Goal: Task Accomplishment & Management: Manage account settings

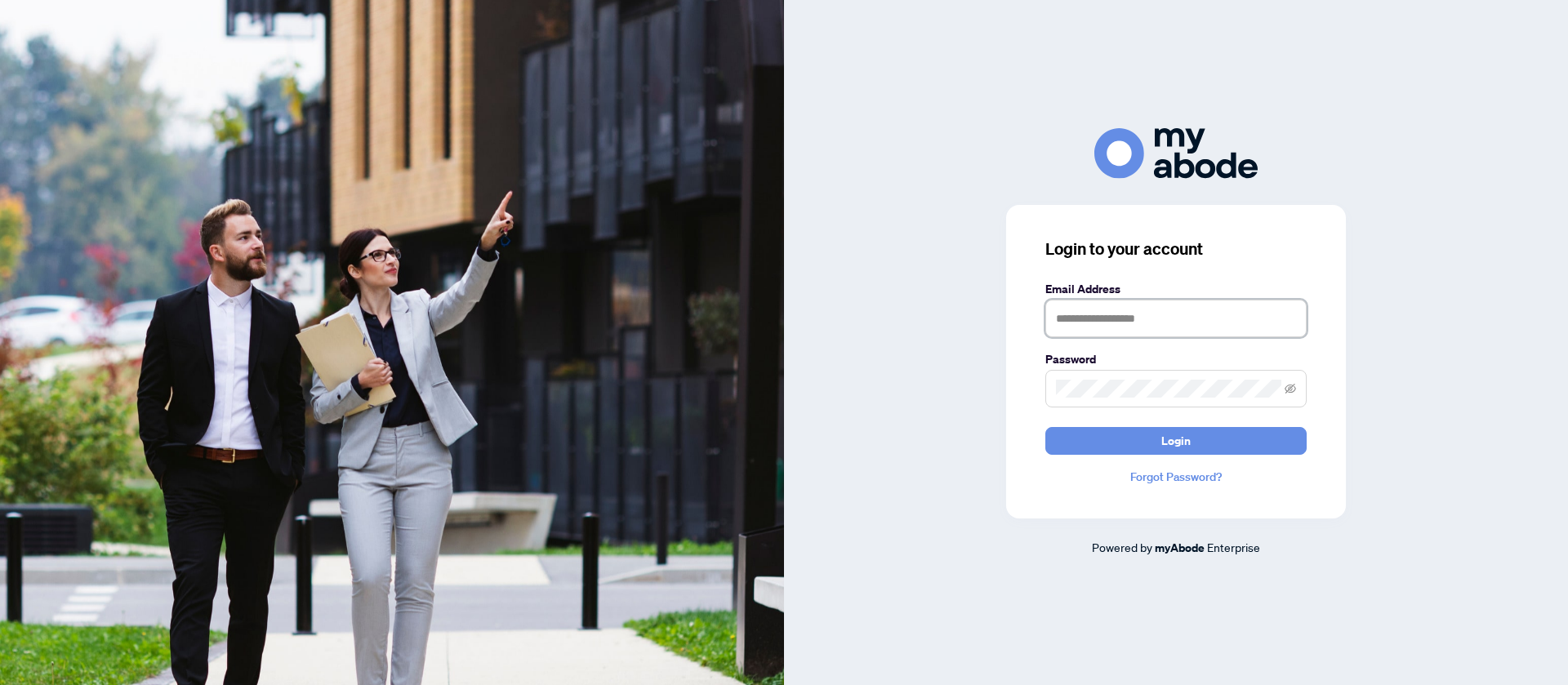
click at [1096, 321] on input "text" at bounding box center [1176, 319] width 261 height 38
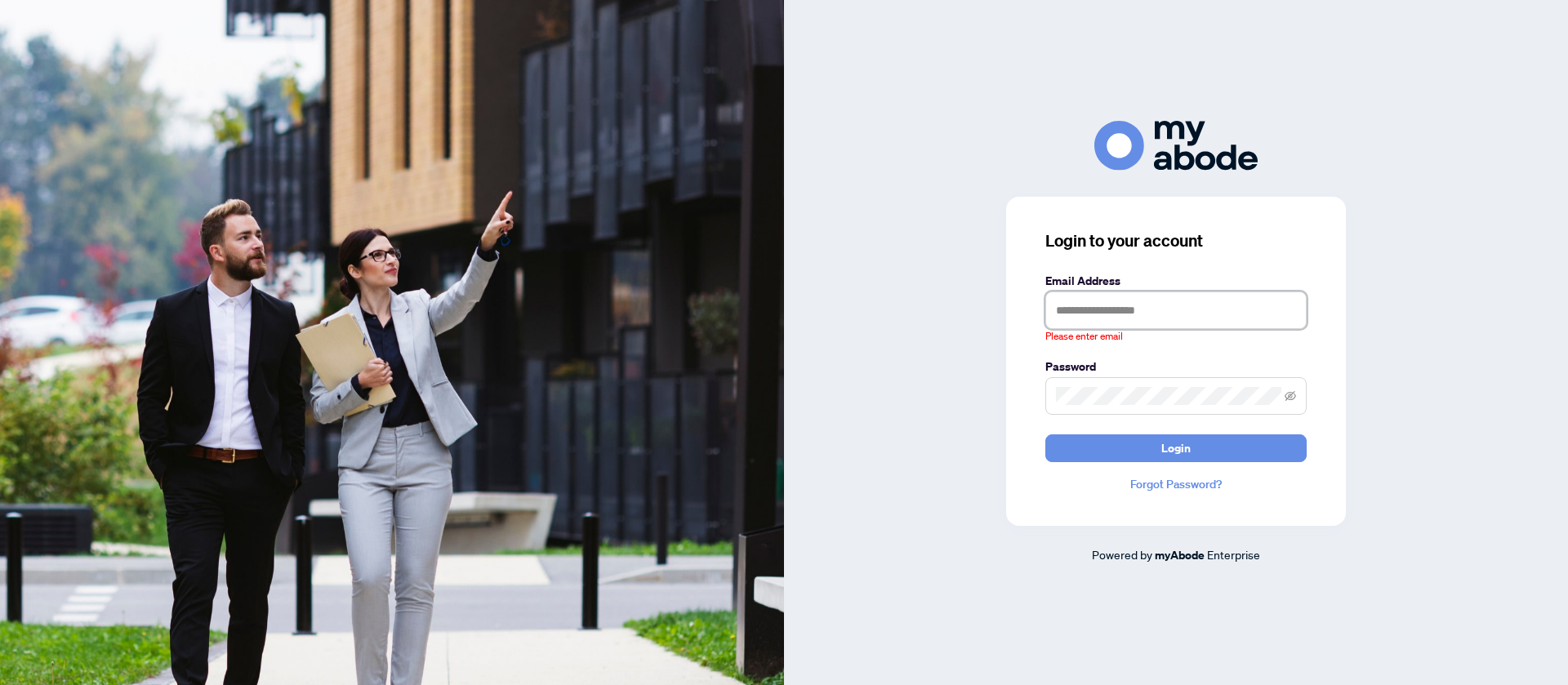
type input "**********"
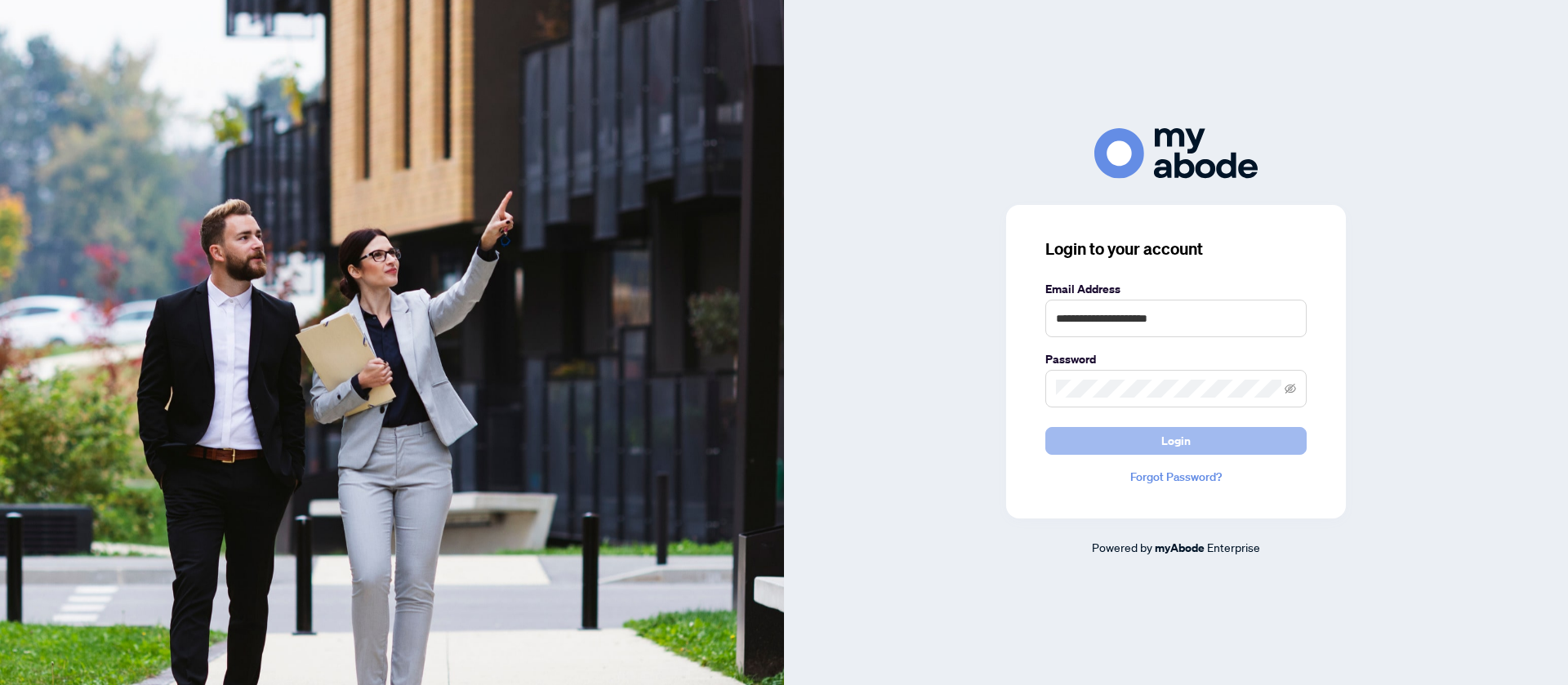
click at [1196, 446] on button "Login" at bounding box center [1176, 441] width 261 height 27
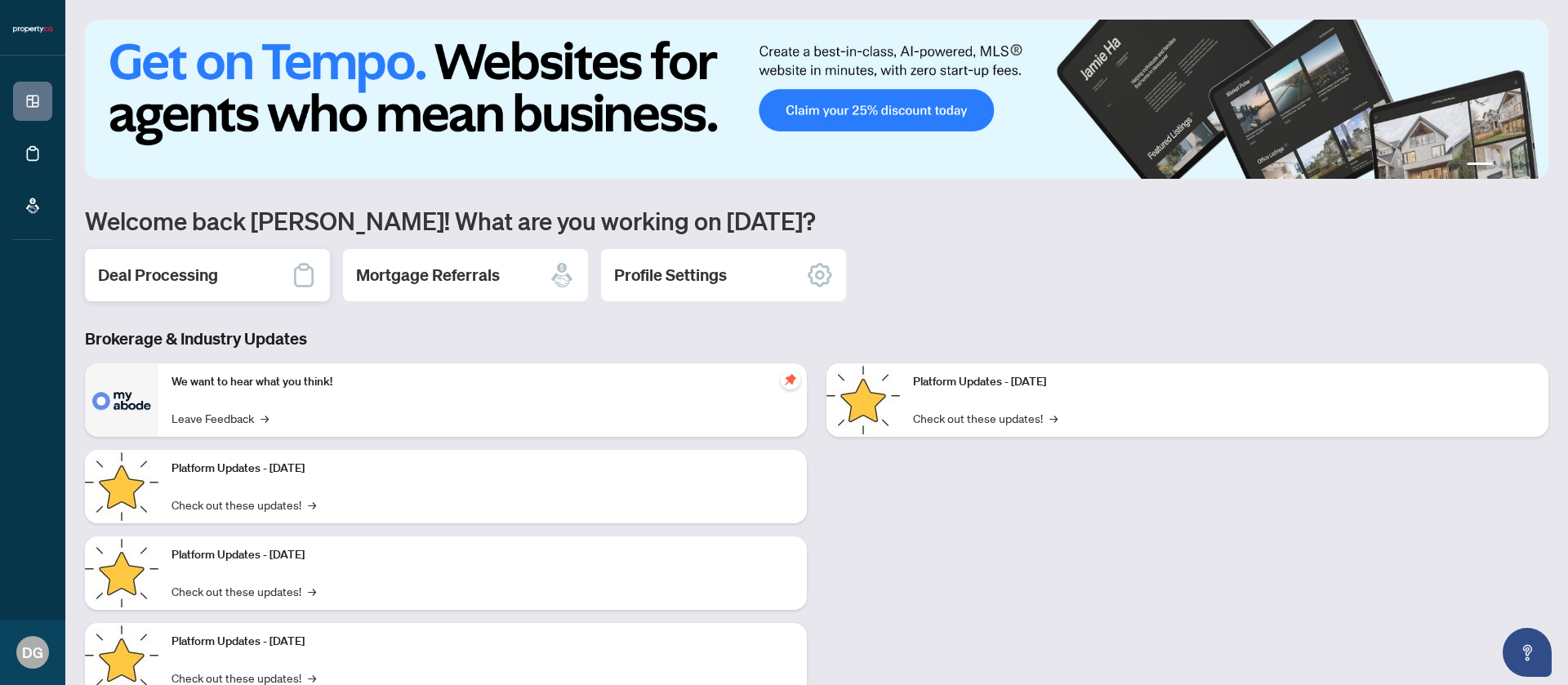
click at [193, 266] on h2 "Deal Processing" at bounding box center [158, 275] width 120 height 23
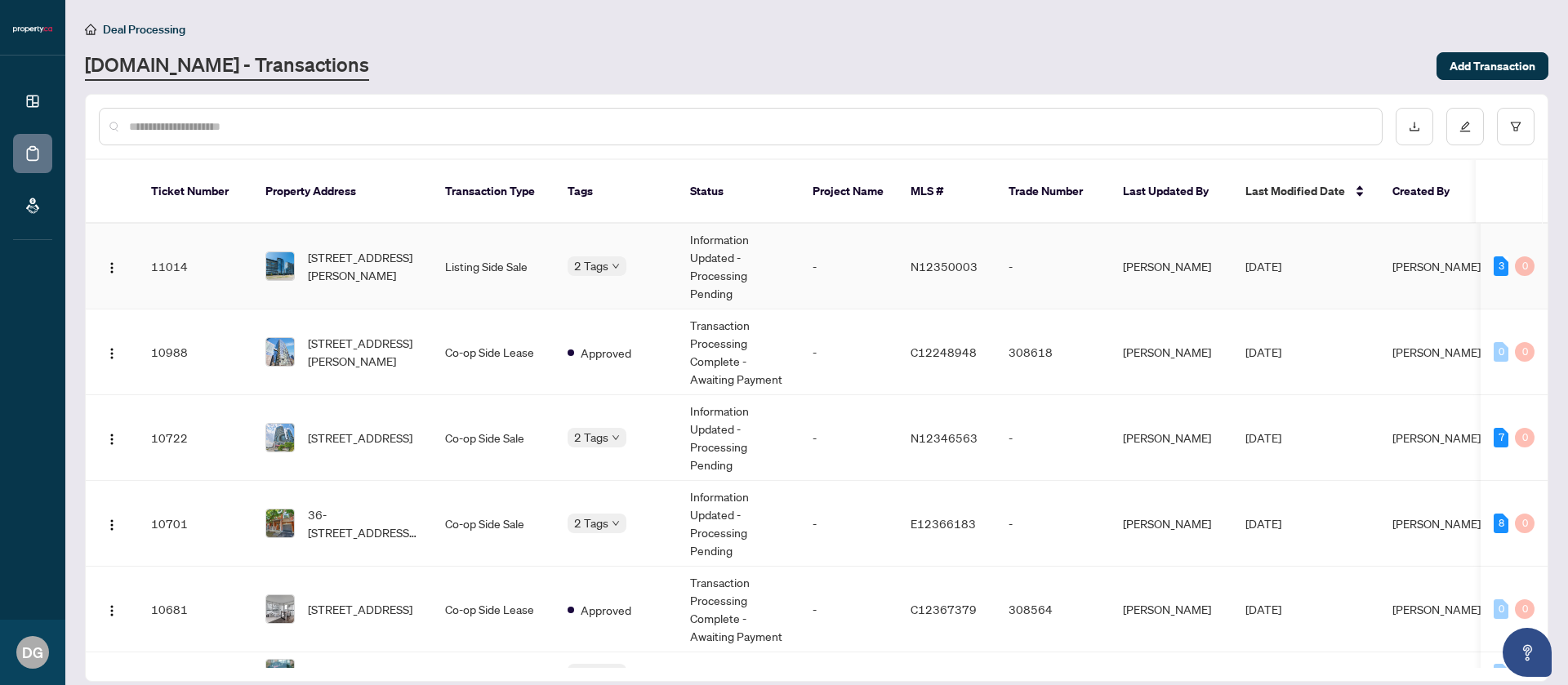
click at [253, 289] on td "[STREET_ADDRESS][PERSON_NAME]" at bounding box center [342, 267] width 180 height 86
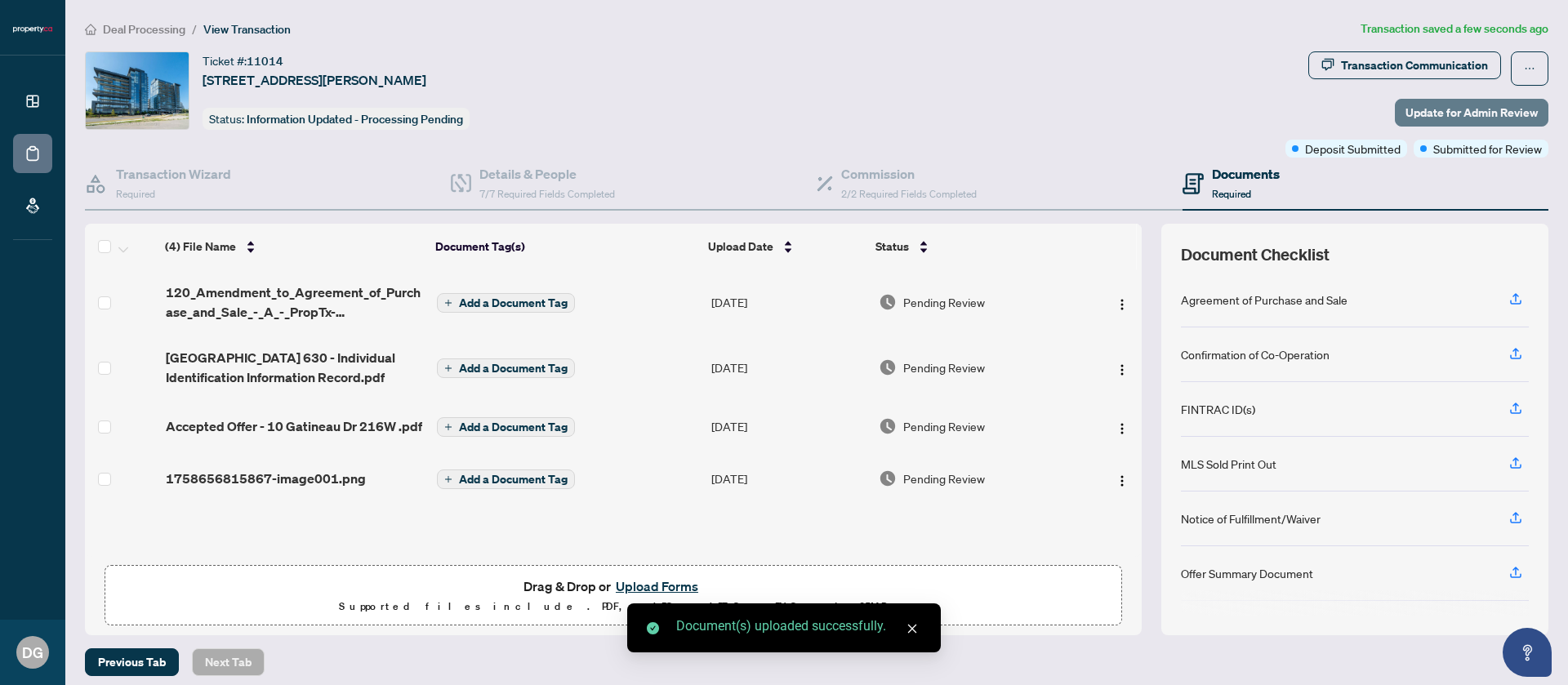
click at [1455, 113] on span "Update for Admin Review" at bounding box center [1472, 113] width 132 height 26
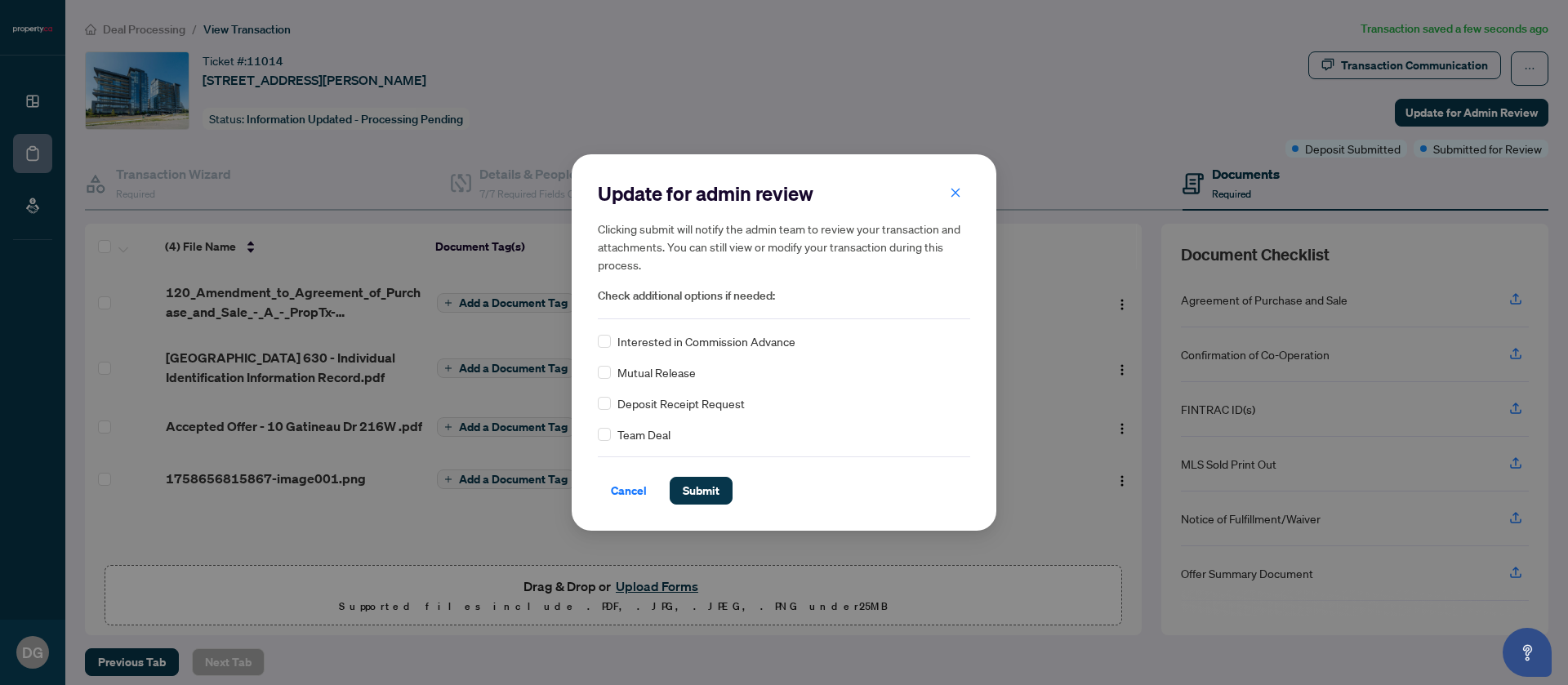
click at [660, 405] on span "Deposit Receipt Request" at bounding box center [681, 403] width 128 height 18
click at [693, 492] on span "Submit" at bounding box center [701, 491] width 37 height 26
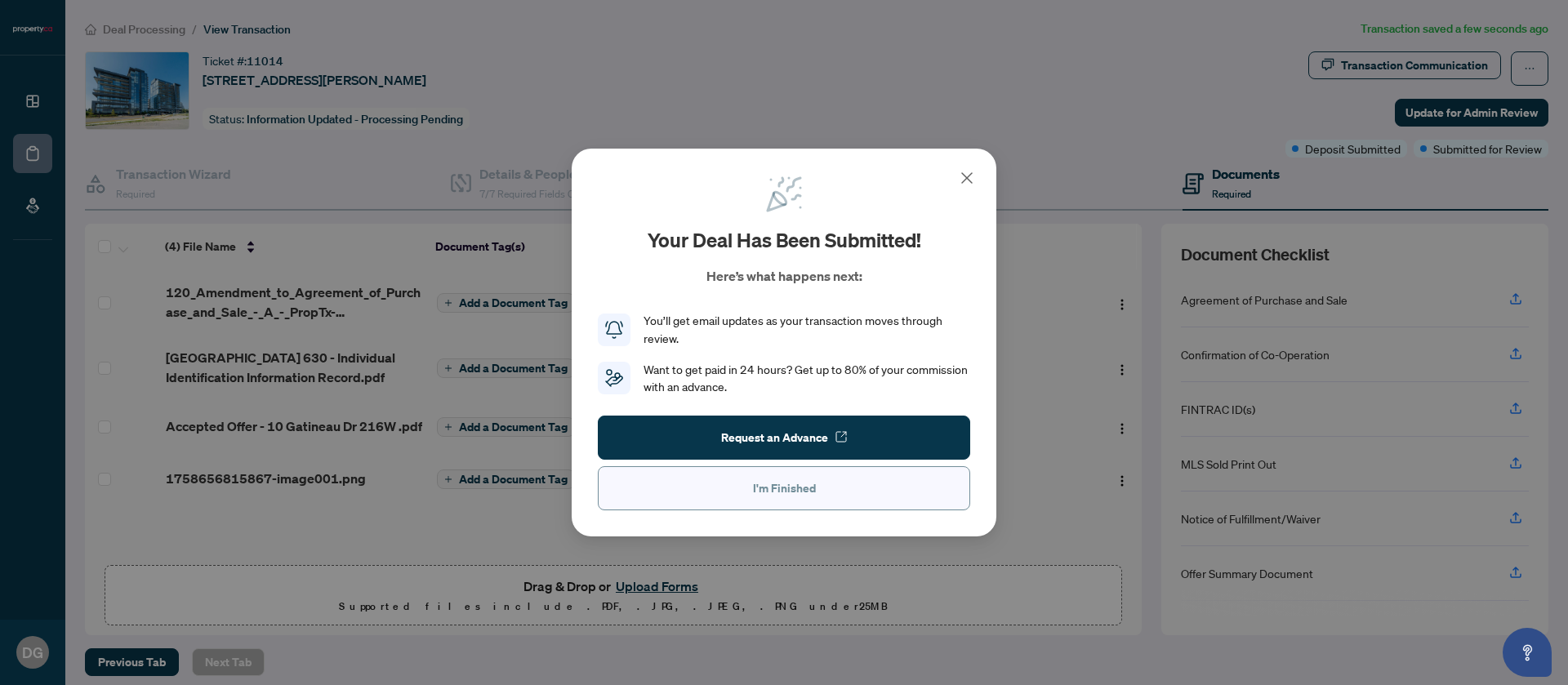
click at [772, 501] on span "I'm Finished" at bounding box center [784, 488] width 62 height 26
